Goal: Information Seeking & Learning: Check status

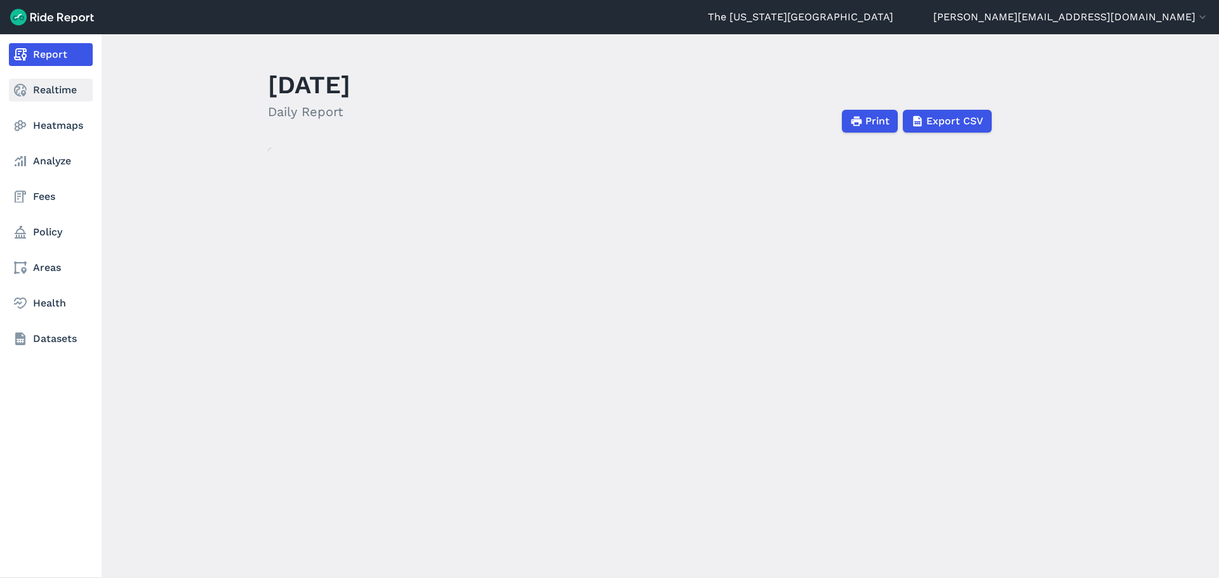
click at [19, 90] on use at bounding box center [20, 90] width 13 height 13
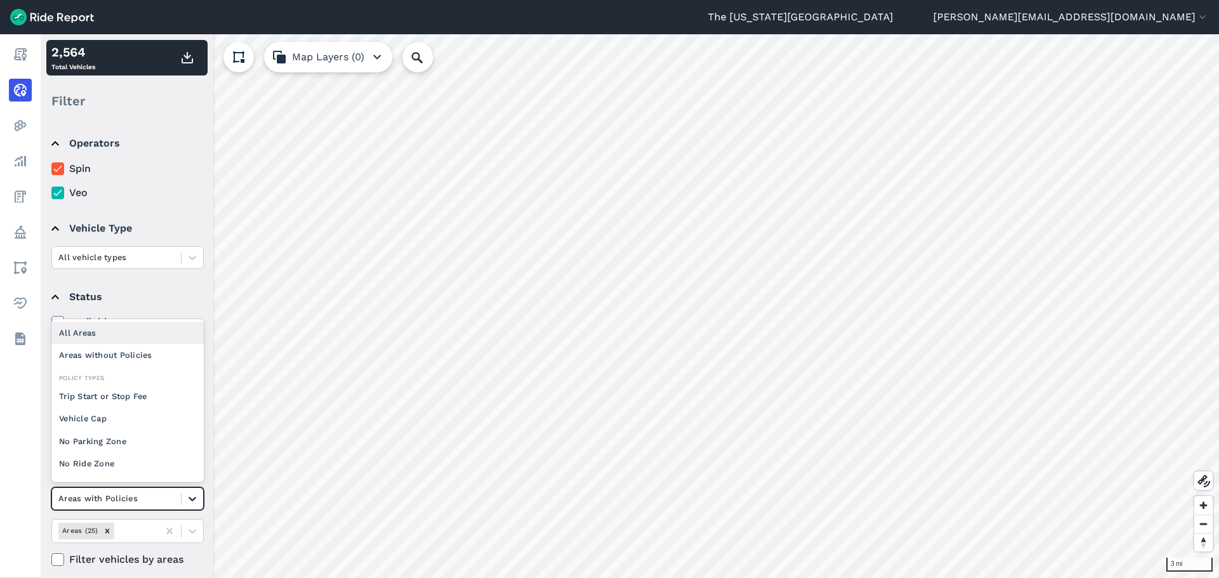
click at [194, 502] on icon at bounding box center [192, 499] width 13 height 13
click at [141, 331] on div "All Areas" at bounding box center [127, 333] width 152 height 22
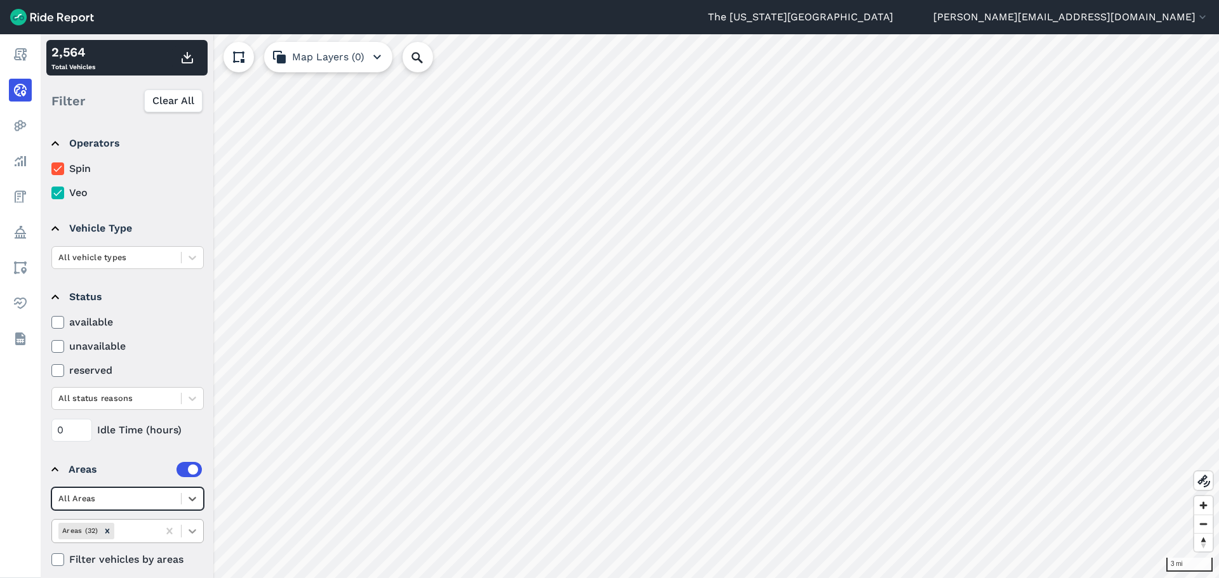
click at [193, 537] on icon at bounding box center [192, 531] width 13 height 13
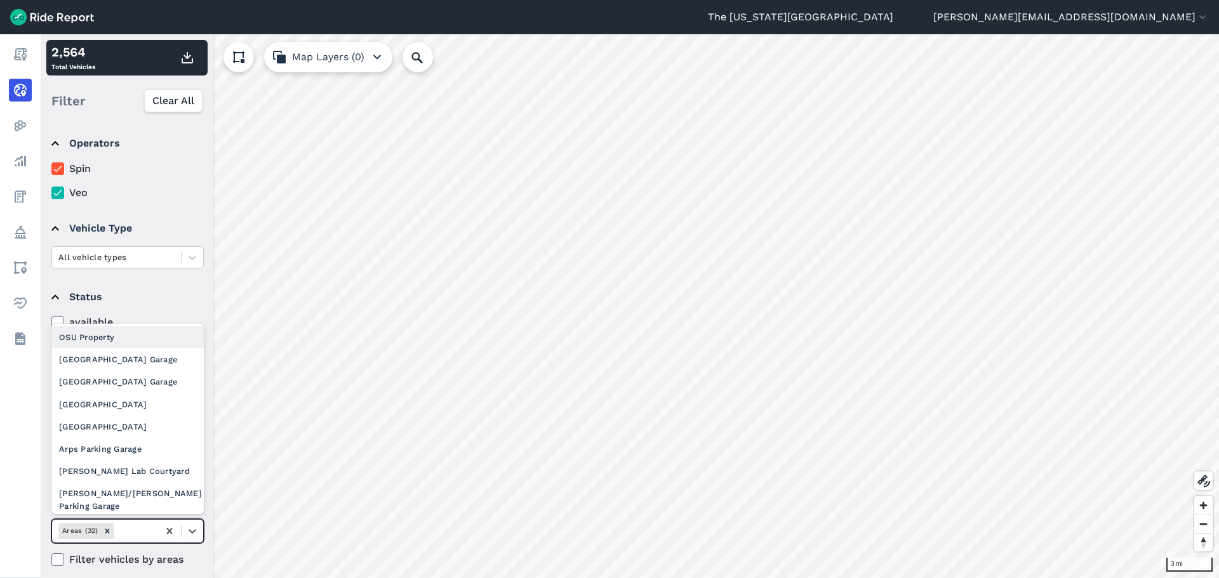
click at [138, 335] on div "OSU Property" at bounding box center [127, 337] width 152 height 22
